Goal: Navigation & Orientation: Understand site structure

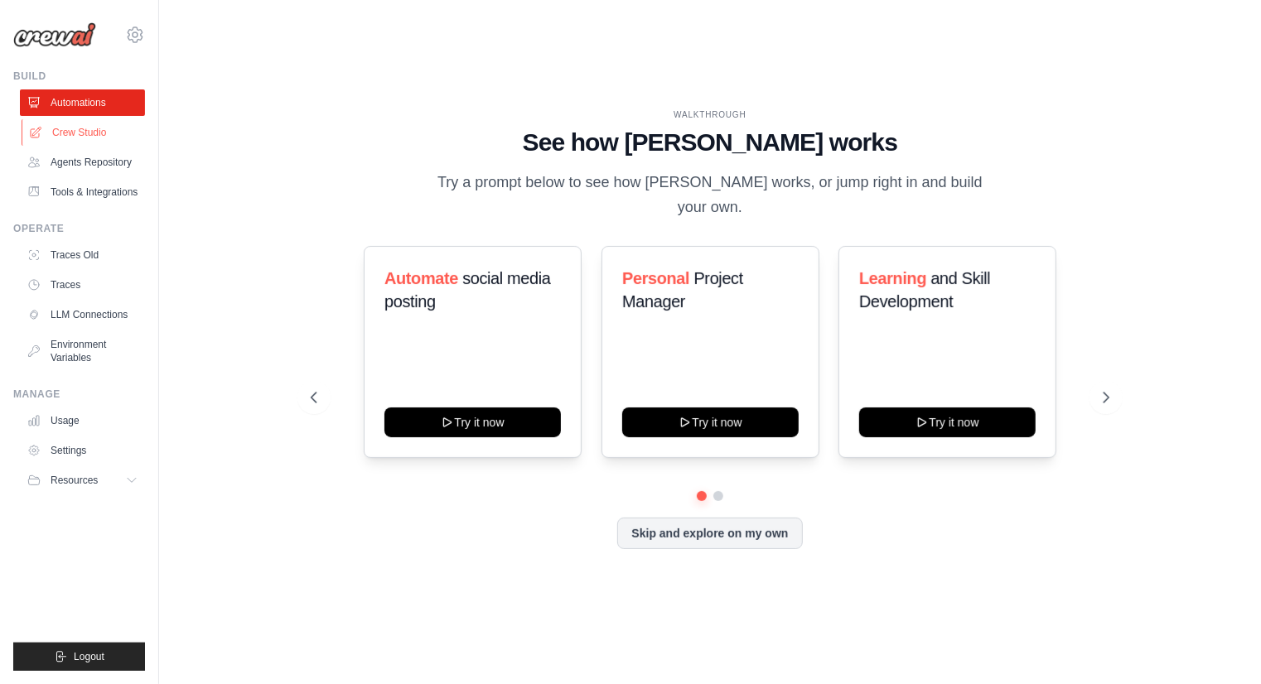
click at [73, 142] on link "Crew Studio" at bounding box center [84, 132] width 125 height 27
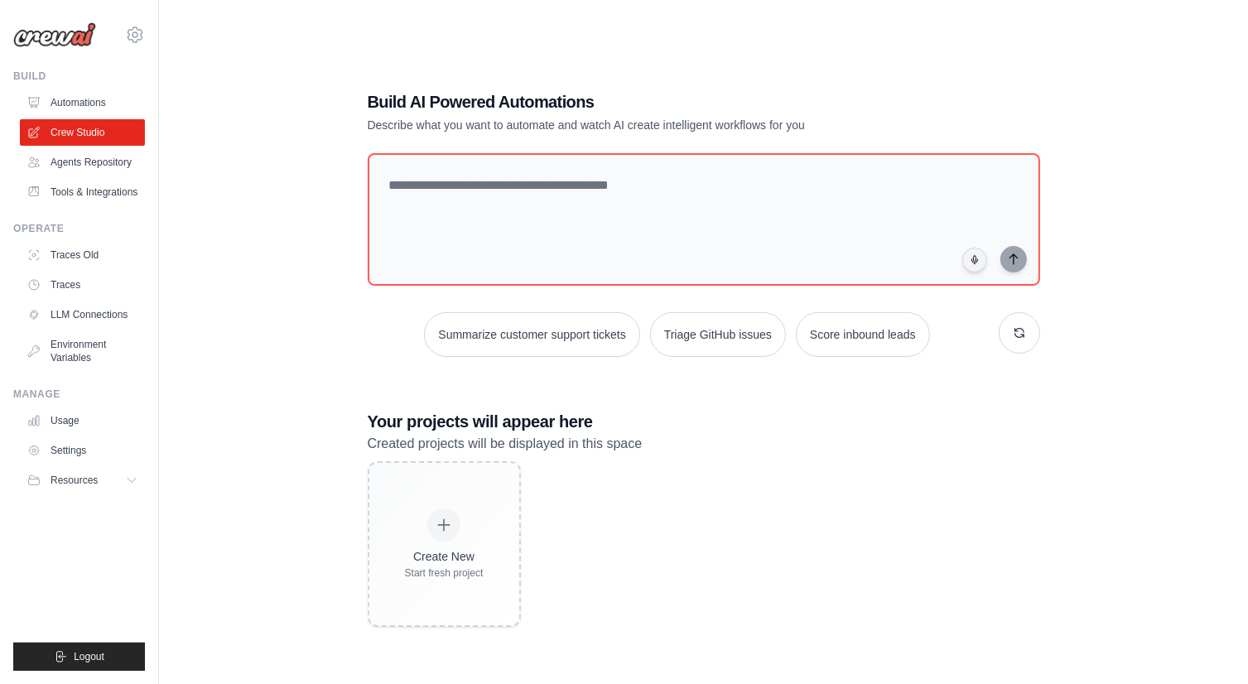
click at [87, 163] on link "Agents Repository" at bounding box center [82, 162] width 125 height 27
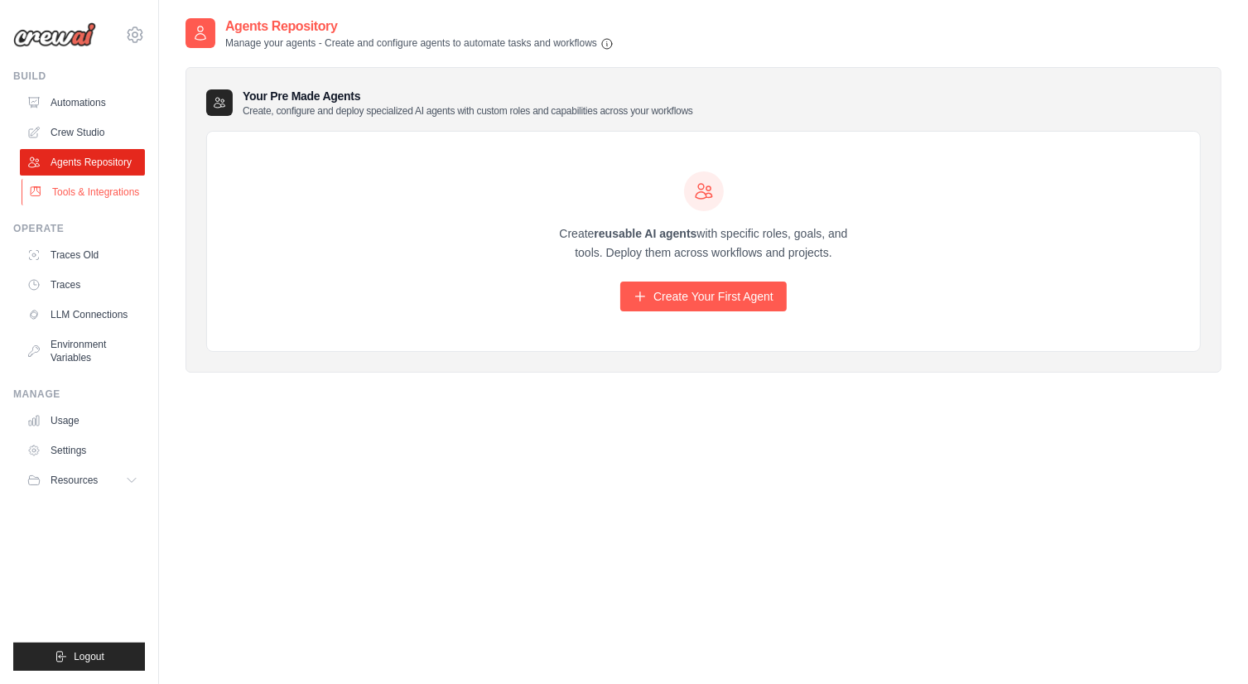
click at [94, 186] on link "Tools & Integrations" at bounding box center [84, 192] width 125 height 27
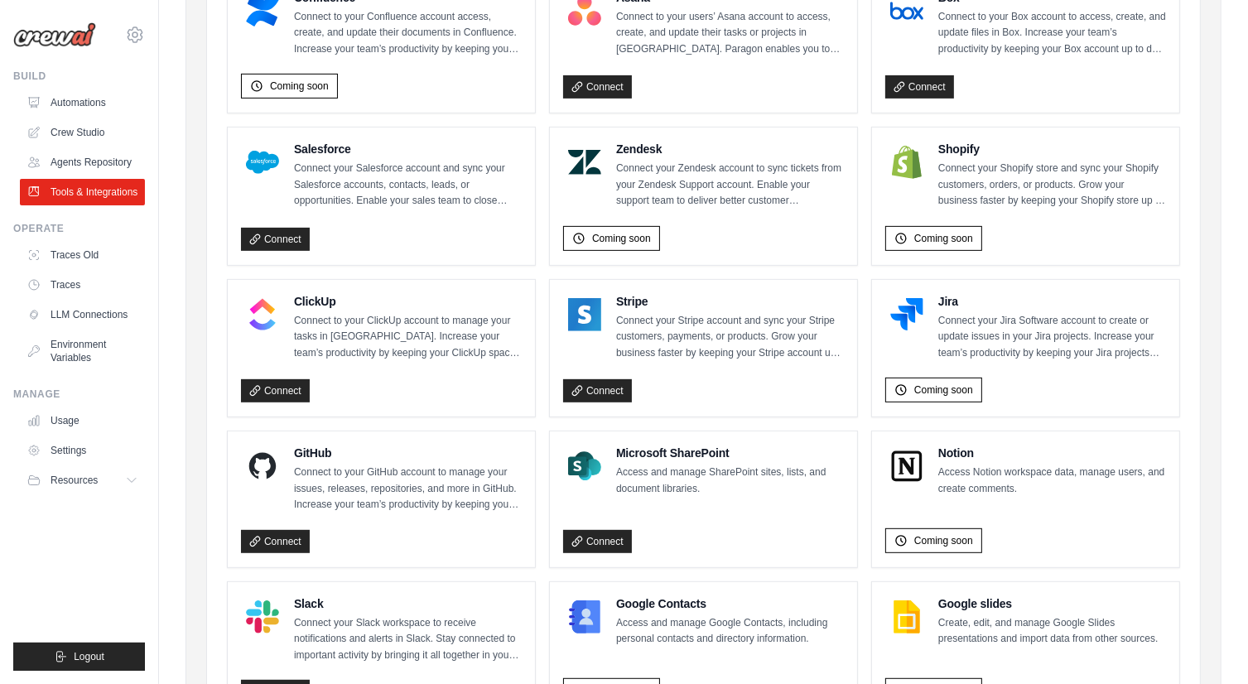
scroll to position [910, 0]
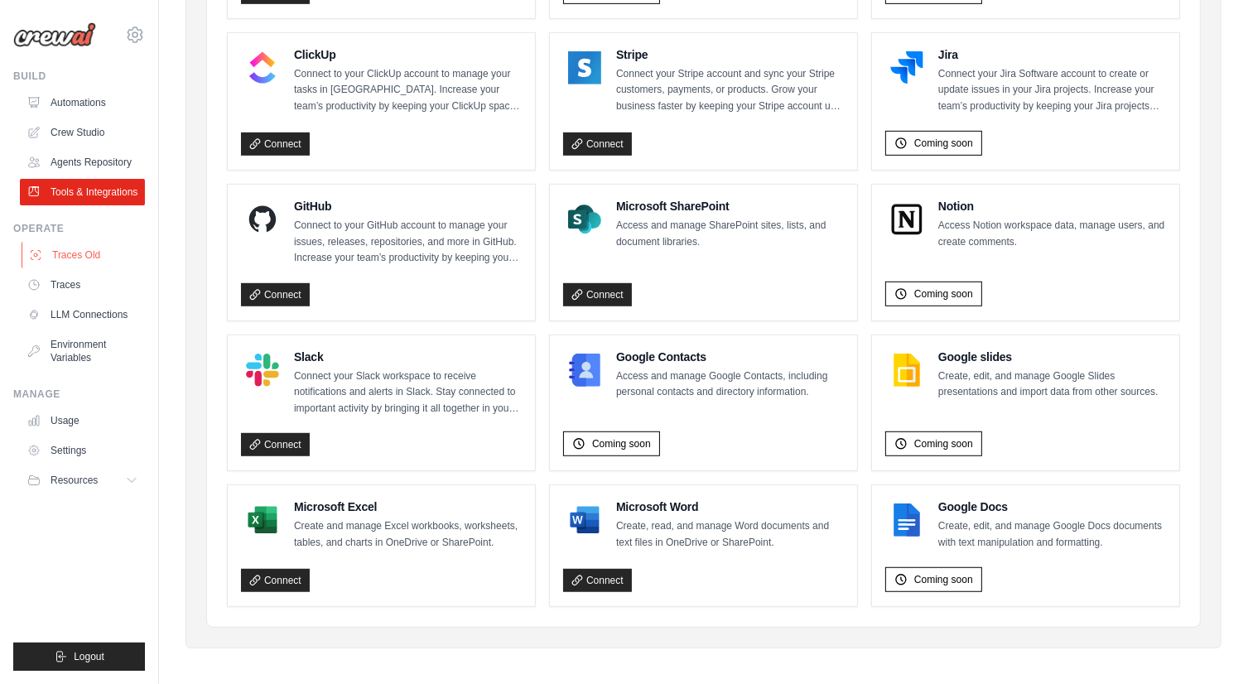
click at [70, 263] on link "Traces Old" at bounding box center [84, 255] width 125 height 27
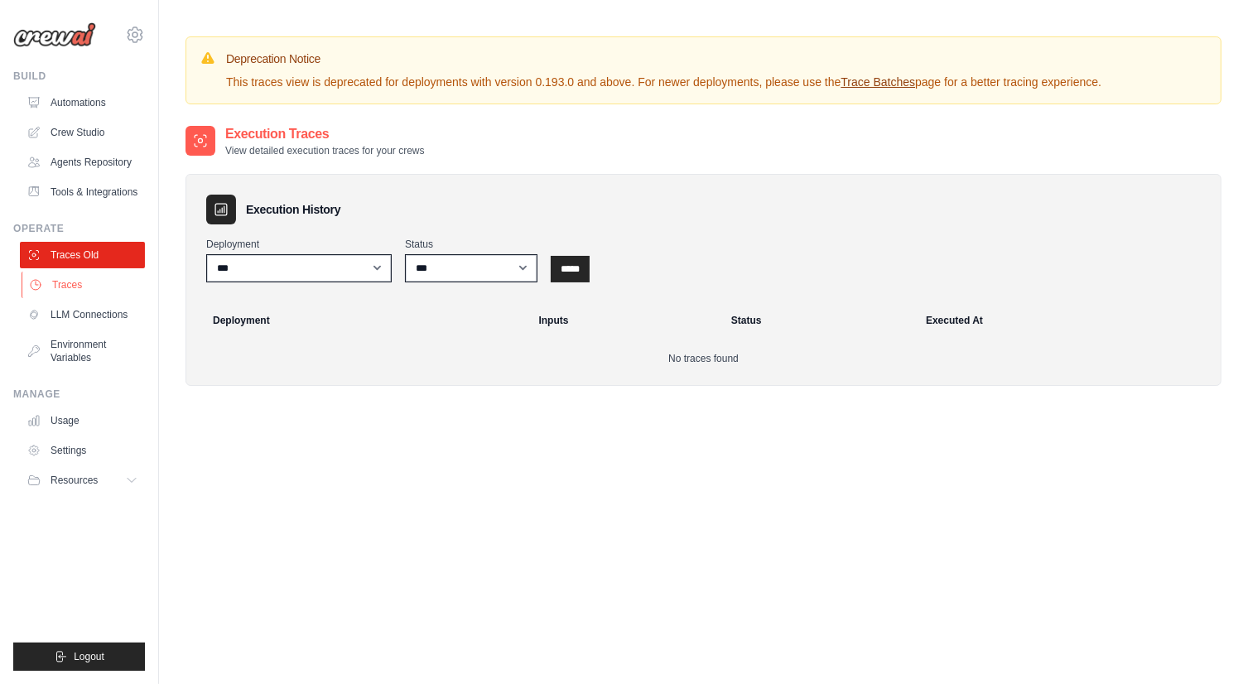
click at [68, 282] on link "Traces" at bounding box center [84, 285] width 125 height 27
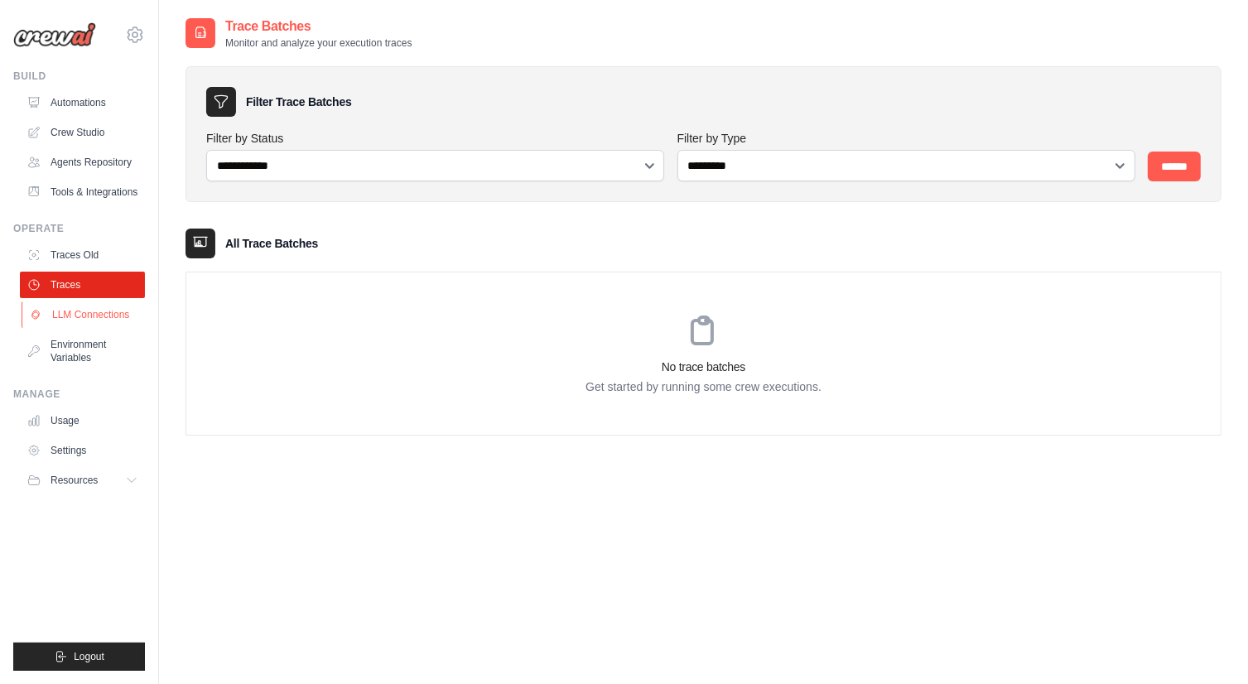
click at [75, 311] on link "LLM Connections" at bounding box center [84, 315] width 125 height 27
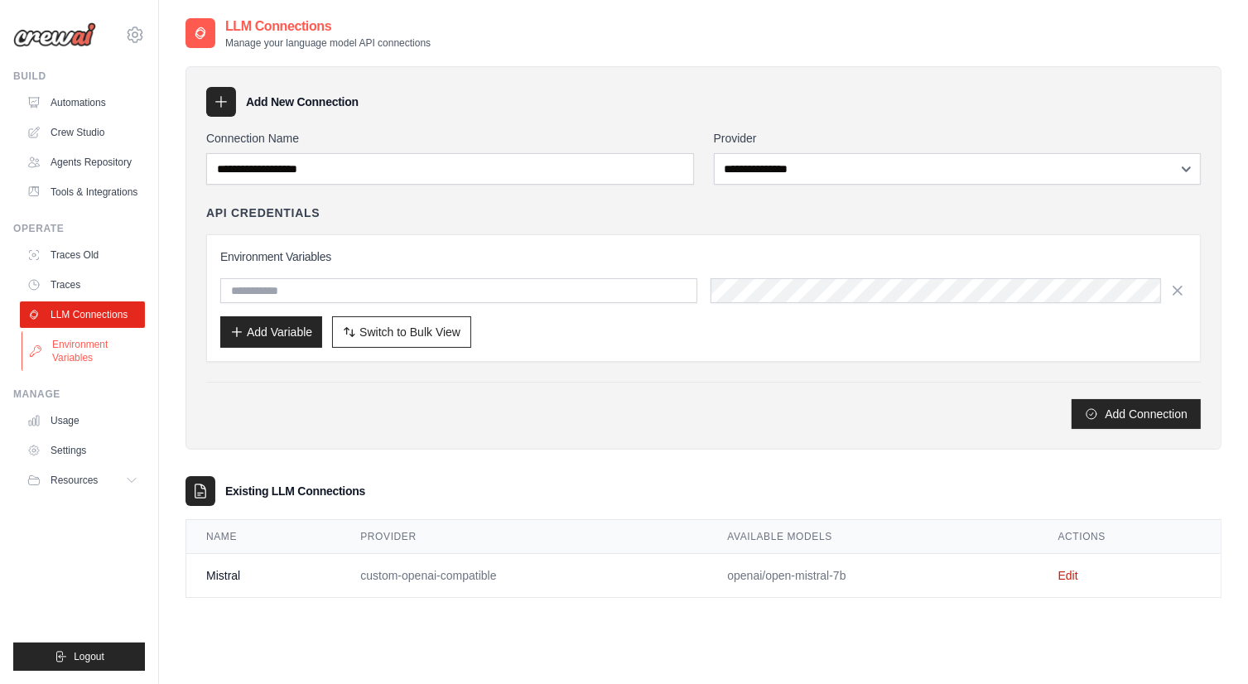
click at [89, 345] on link "Environment Variables" at bounding box center [84, 351] width 125 height 40
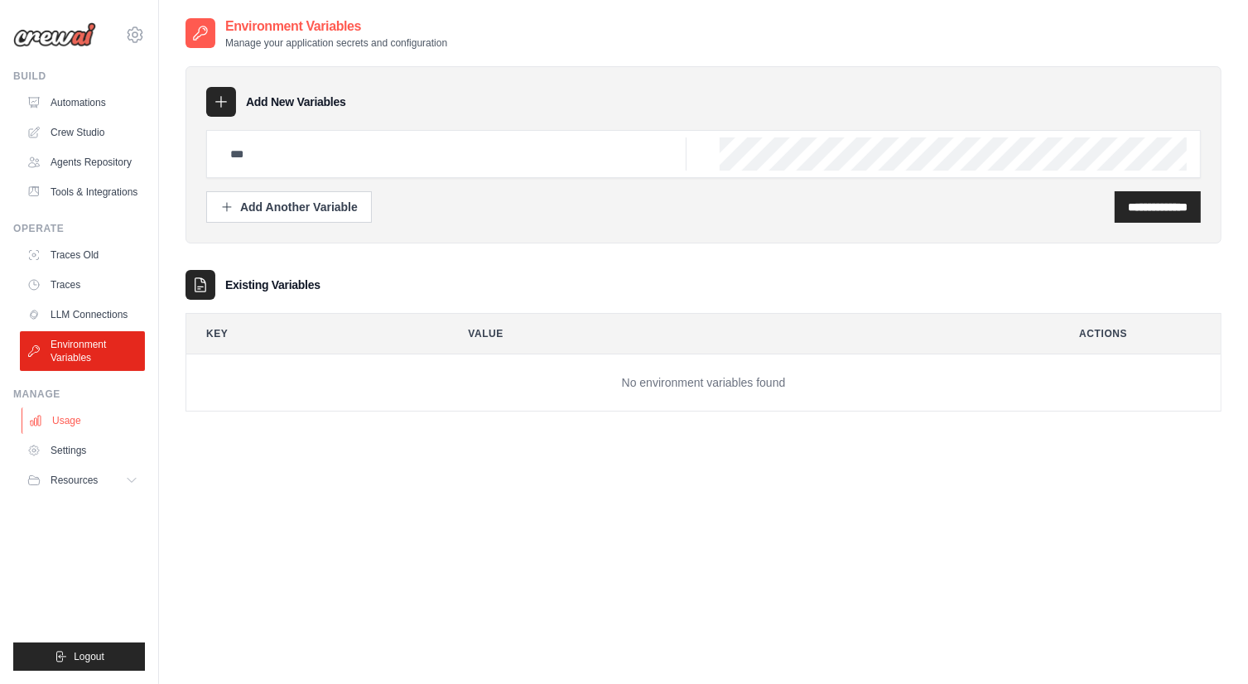
click at [70, 412] on link "Usage" at bounding box center [84, 421] width 125 height 27
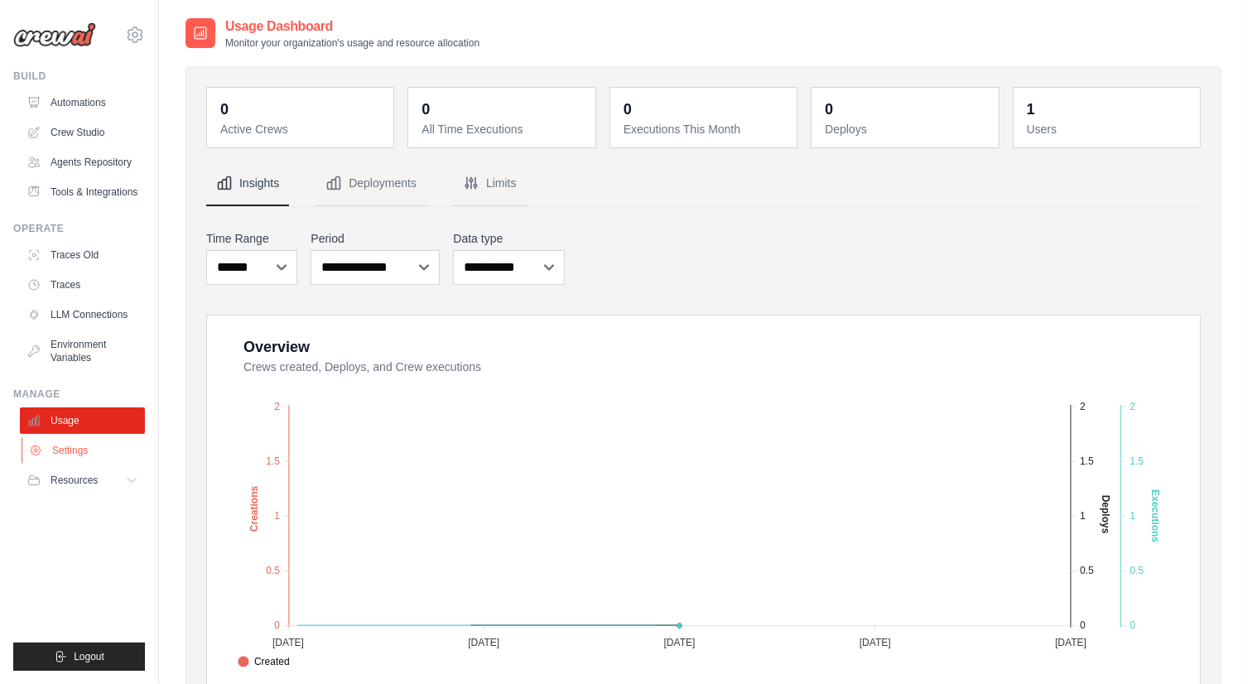
click at [63, 462] on link "Settings" at bounding box center [84, 450] width 125 height 27
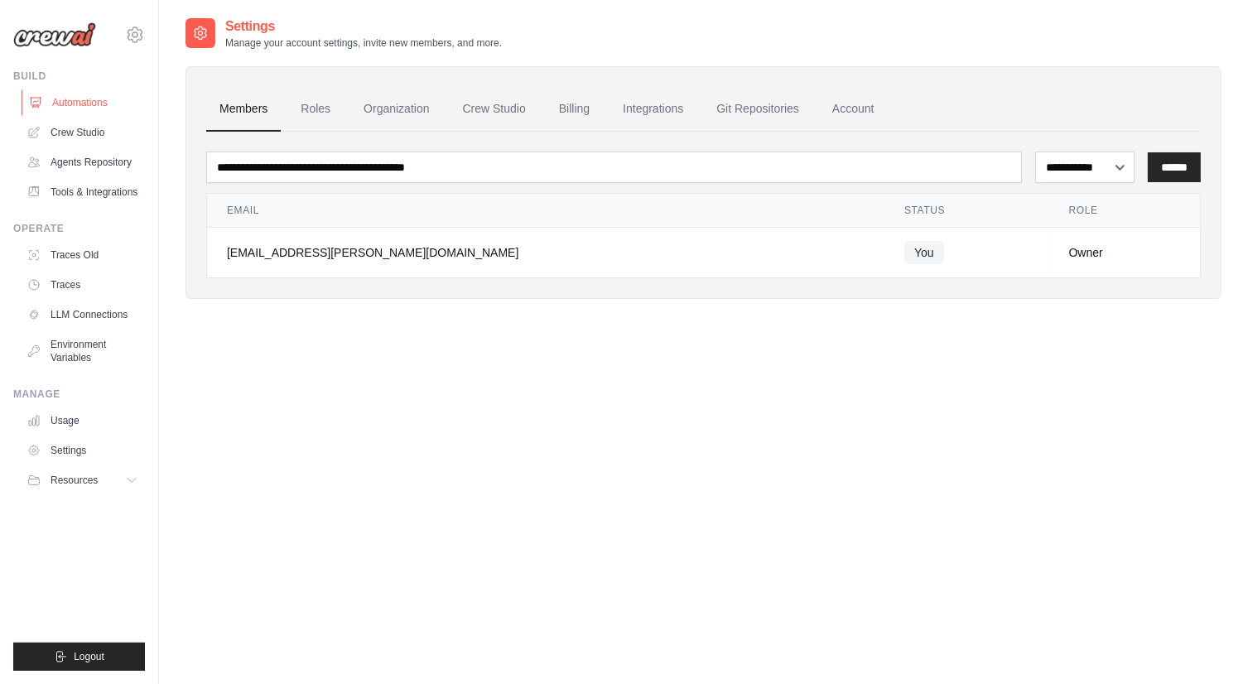
click at [88, 109] on link "Automations" at bounding box center [84, 102] width 125 height 27
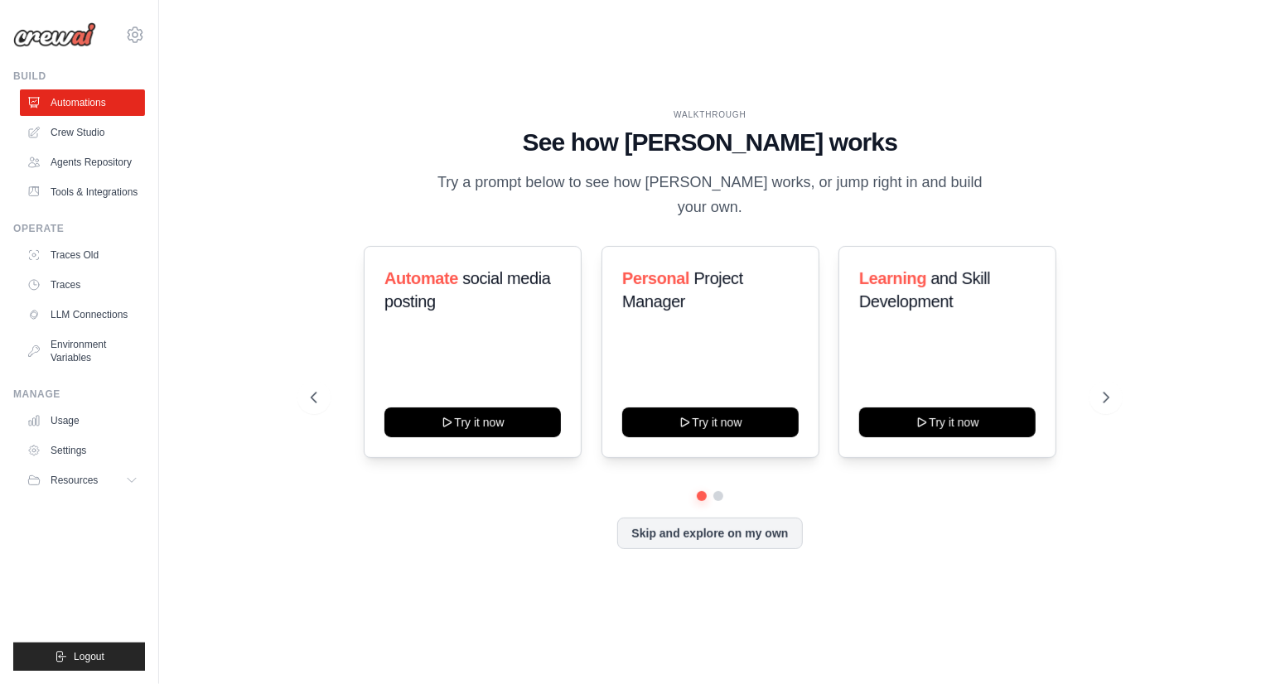
click at [89, 136] on link "Crew Studio" at bounding box center [82, 132] width 125 height 27
